Goal: Information Seeking & Learning: Check status

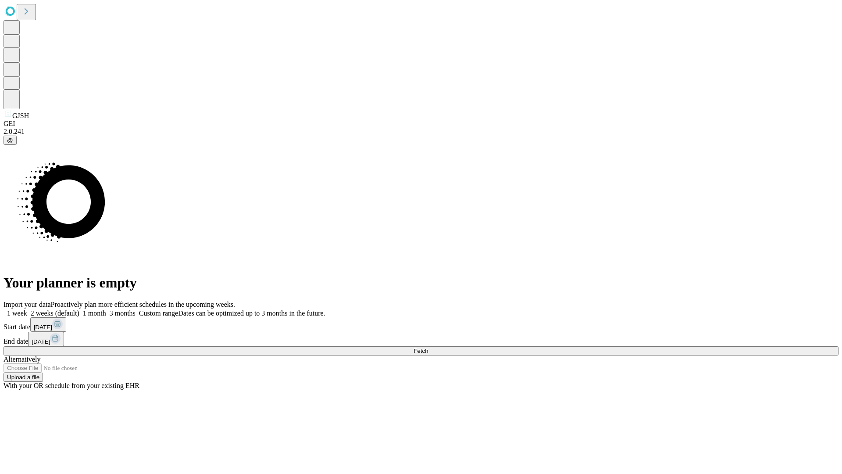
click at [428, 347] on span "Fetch" at bounding box center [421, 350] width 14 height 7
